Goal: Task Accomplishment & Management: Manage account settings

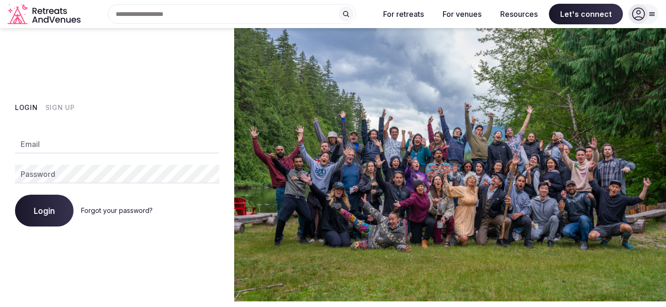
type input "**********"
click at [41, 216] on button "Login" at bounding box center [44, 211] width 59 height 32
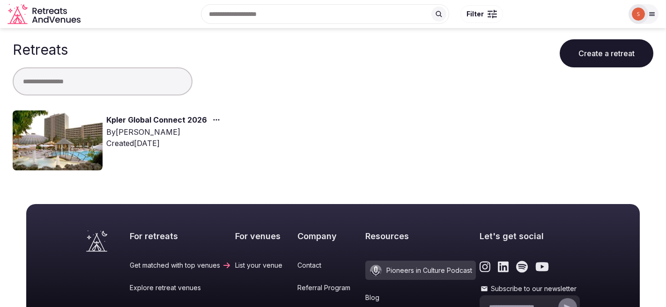
click at [177, 118] on link "Kpler Global Connect 2026" at bounding box center [156, 120] width 101 height 12
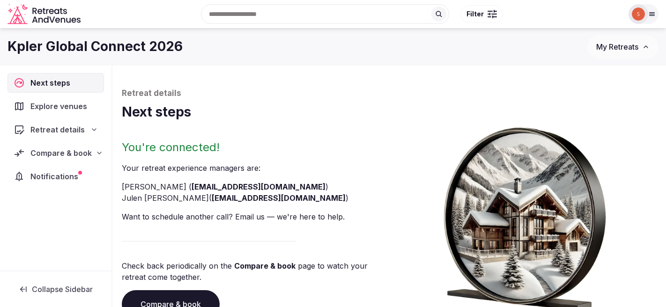
click at [73, 153] on span "Compare & book" at bounding box center [60, 152] width 61 height 11
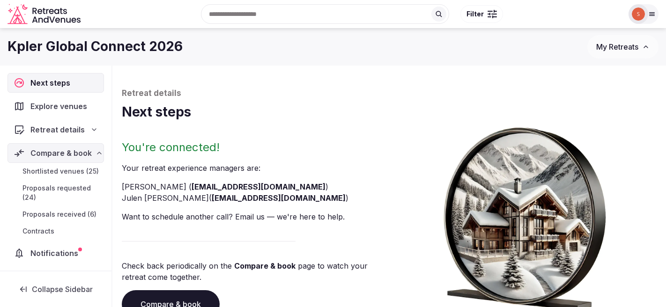
click at [58, 214] on span "Proposals received (6)" at bounding box center [59, 214] width 74 height 9
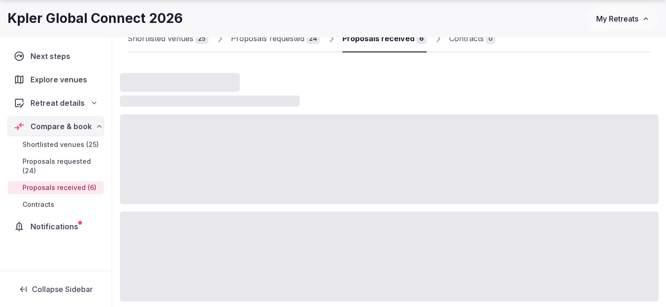
scroll to position [102, 0]
